Goal: Transaction & Acquisition: Purchase product/service

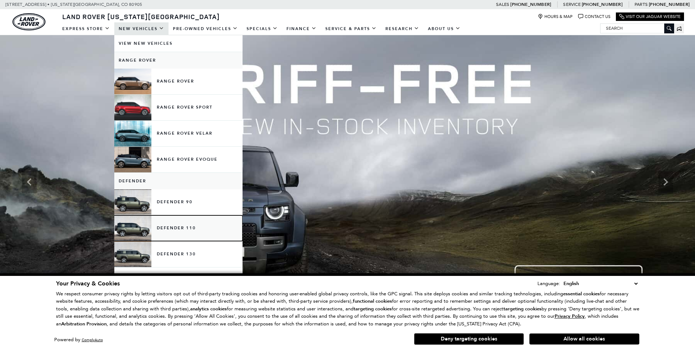
click at [188, 225] on link "Defender 110" at bounding box center [178, 228] width 128 height 26
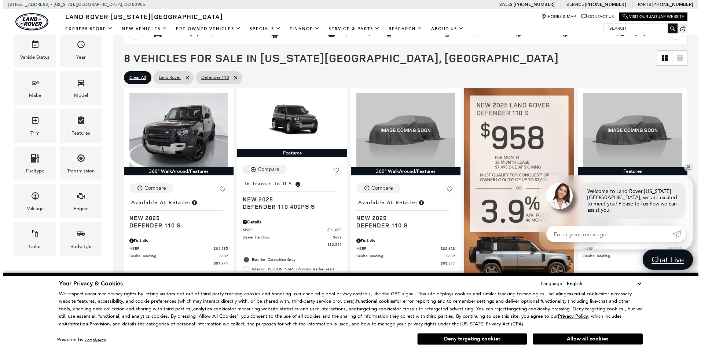
scroll to position [145, 0]
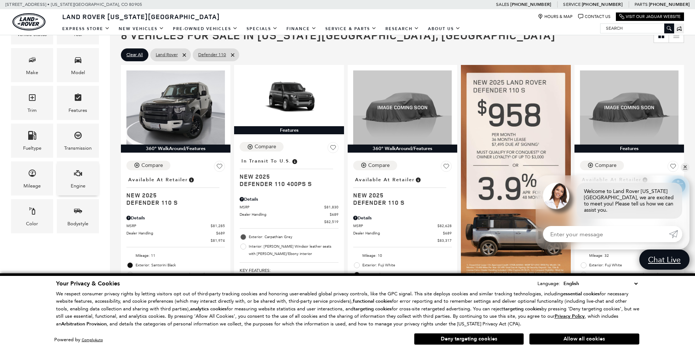
click at [82, 182] on div "Engine" at bounding box center [78, 186] width 15 height 8
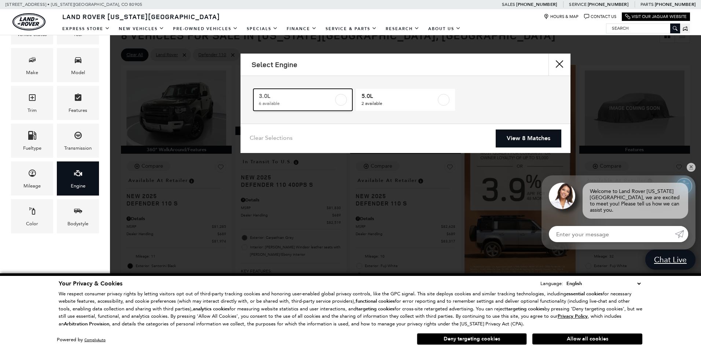
click at [337, 101] on label at bounding box center [341, 100] width 12 height 12
type input "$85,062"
checkbox input "true"
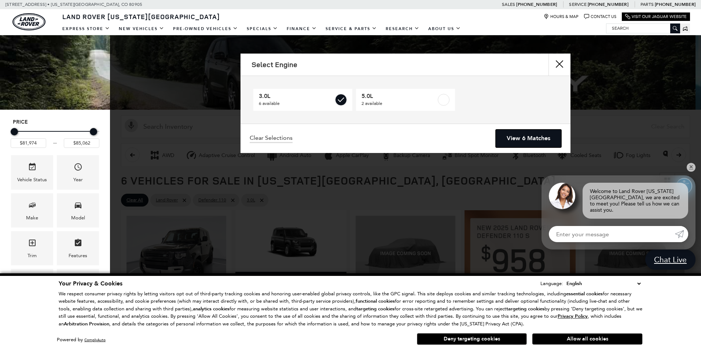
click at [525, 139] on link "View 6 Matches" at bounding box center [528, 138] width 66 height 18
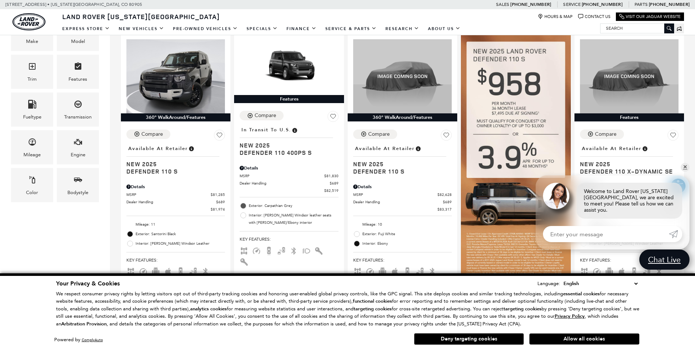
scroll to position [169, 0]
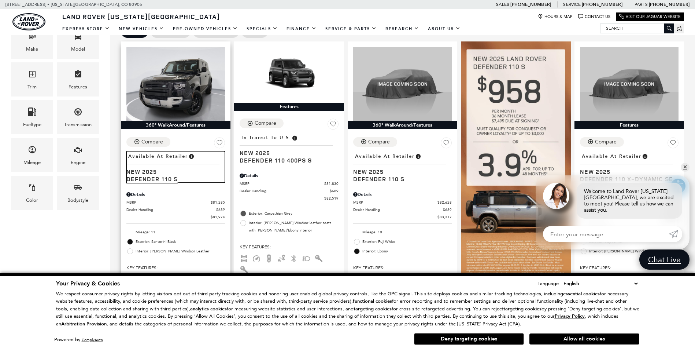
click at [149, 173] on span "New 2025" at bounding box center [172, 171] width 93 height 7
click at [586, 341] on button "Allow all cookies" at bounding box center [584, 338] width 110 height 11
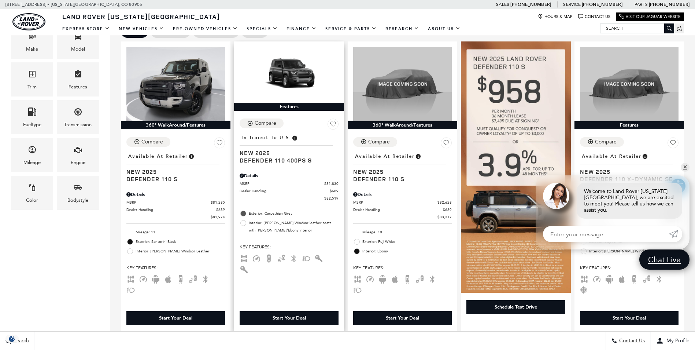
scroll to position [0, 0]
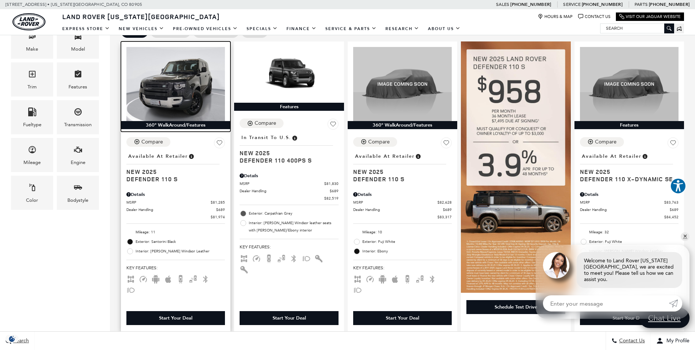
click at [182, 102] on img at bounding box center [175, 84] width 99 height 74
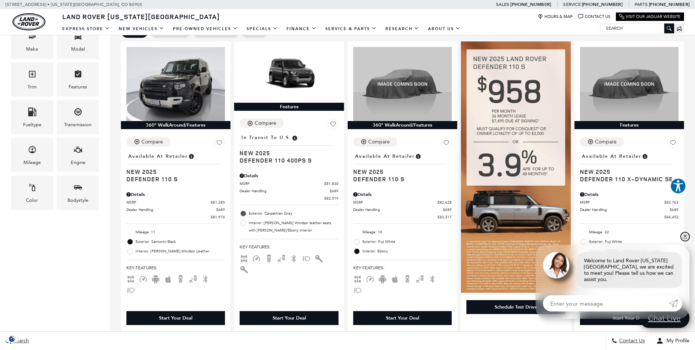
click at [684, 241] on link "✕" at bounding box center [685, 236] width 9 height 9
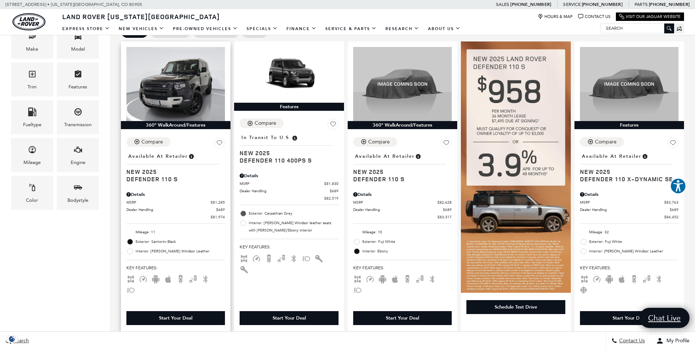
click at [168, 314] on div "Start Your Deal" at bounding box center [175, 317] width 33 height 7
